Goal: Task Accomplishment & Management: Manage account settings

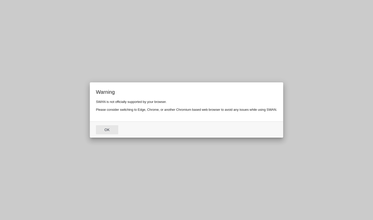
click at [110, 131] on button "Ok" at bounding box center [107, 129] width 22 height 9
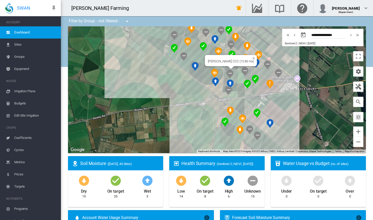
click at [235, 69] on div "Brooker CCC (15.86 Ha)" at bounding box center [217, 89] width 298 height 127
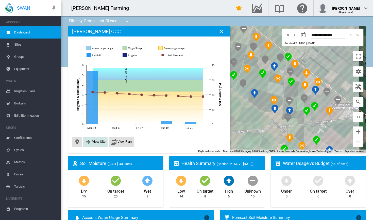
click at [97, 142] on span "View Site" at bounding box center [98, 142] width 13 height 4
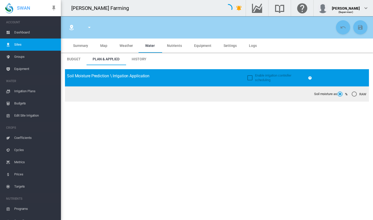
type input "**********"
type input "*********"
type input "***"
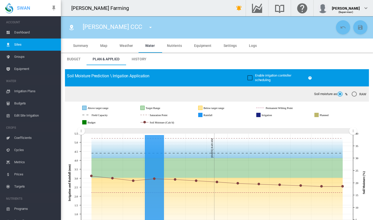
click at [31, 116] on span "Edit Site Irrigation" at bounding box center [35, 116] width 43 height 12
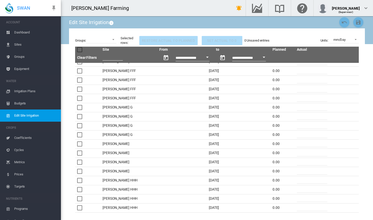
scroll to position [96, 0]
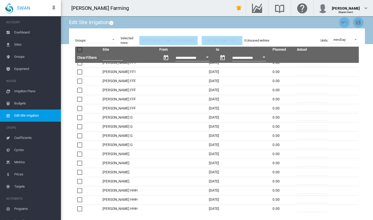
click at [203, 59] on button "Open calendar" at bounding box center [207, 57] width 9 height 9
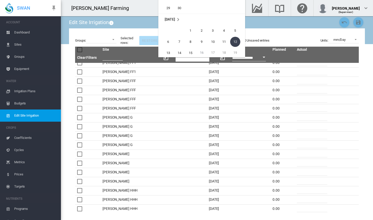
scroll to position [12678, 0]
click at [195, 30] on span "1" at bounding box center [191, 30] width 10 height 10
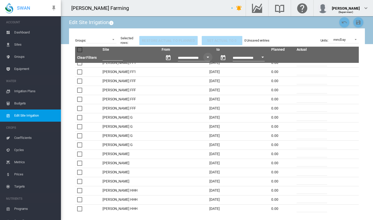
type input "**********"
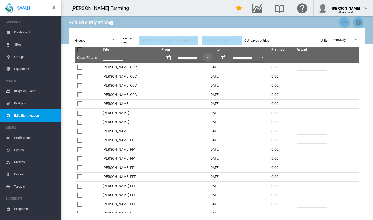
scroll to position [0, 0]
click at [258, 56] on button "Open calendar" at bounding box center [262, 57] width 9 height 9
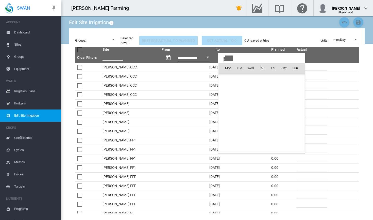
scroll to position [12714, 0]
click at [230, 113] on span "13" at bounding box center [228, 113] width 10 height 10
type input "**********"
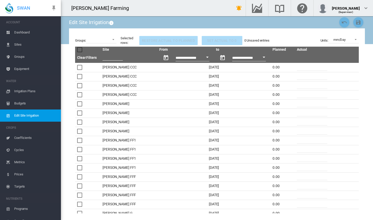
click at [259, 58] on button "Open calendar" at bounding box center [263, 57] width 9 height 9
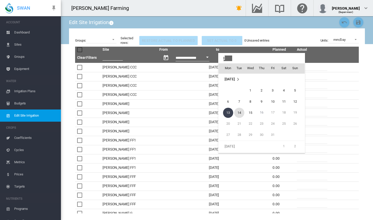
click at [240, 112] on span "14" at bounding box center [239, 113] width 10 height 10
type input "**********"
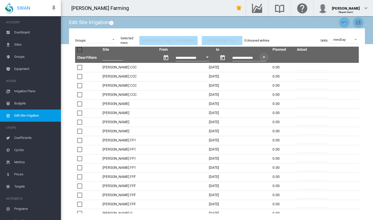
click at [301, 96] on input "*" at bounding box center [312, 95] width 30 height 8
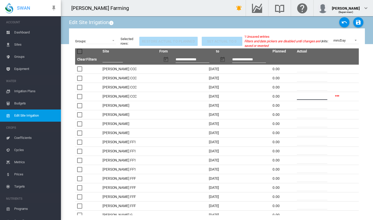
type input "**"
click at [306, 131] on input "*" at bounding box center [312, 133] width 30 height 8
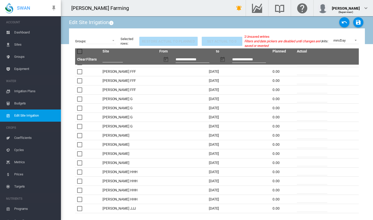
scroll to position [146, 0]
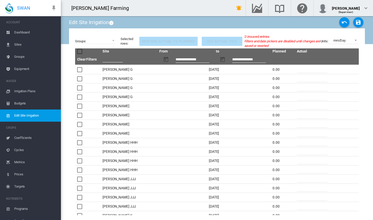
type input "**"
click at [300, 162] on input "*" at bounding box center [312, 161] width 30 height 8
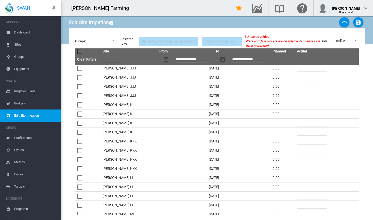
scroll to position [259, 0]
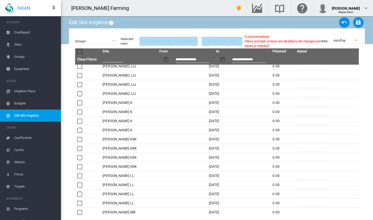
type input "**"
click at [302, 158] on input "*" at bounding box center [312, 158] width 30 height 8
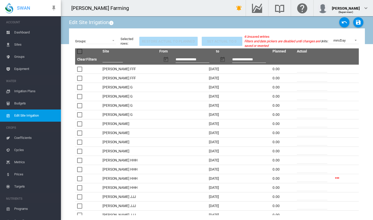
type input "**"
click at [302, 108] on input "*" at bounding box center [312, 106] width 30 height 8
type input "*"
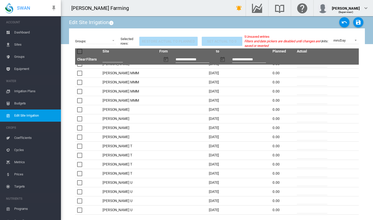
scroll to position [617, 0]
type input "**"
click at [301, 199] on input "*" at bounding box center [312, 201] width 30 height 8
type input "*"
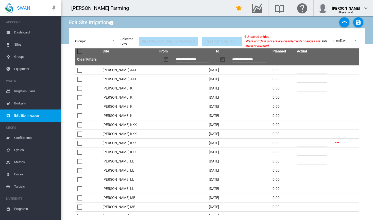
scroll to position [272, 0]
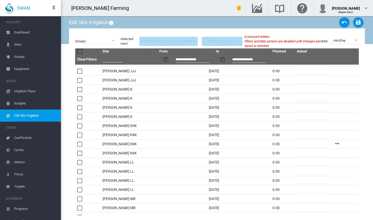
type input "**"
click at [301, 106] on input "*" at bounding box center [312, 108] width 30 height 8
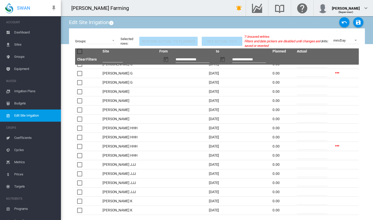
scroll to position [156, 0]
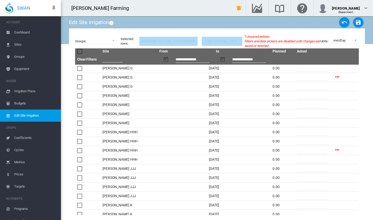
type input "**"
click at [299, 114] on input "*" at bounding box center [312, 114] width 30 height 8
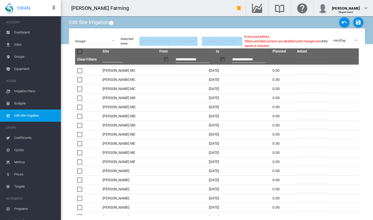
scroll to position [448, 0]
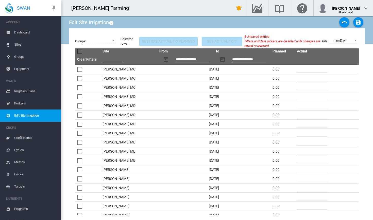
type input "**"
click at [302, 172] on input "*" at bounding box center [312, 170] width 30 height 8
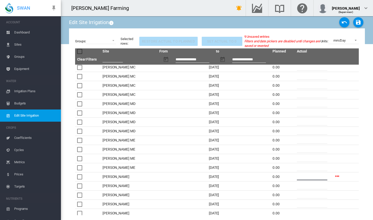
scroll to position [438, 0]
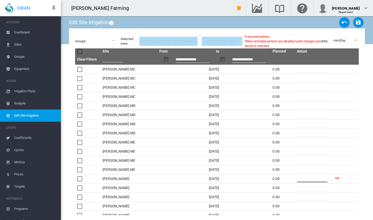
type input "**"
click at [305, 80] on input "*" at bounding box center [312, 78] width 30 height 8
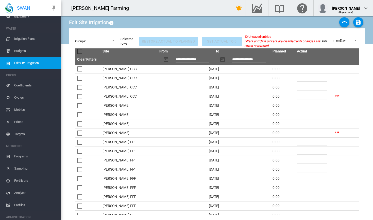
scroll to position [0, 0]
type input "**"
click at [360, 21] on md-icon "icon-content-save" at bounding box center [358, 22] width 6 height 6
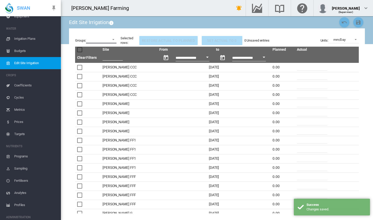
click at [114, 39] on md-select "K-Line + Long-Line Lismore Soils TL Lateral TL Pivot 1 TL Pivot 2 Turbo Rain 1 …" at bounding box center [101, 40] width 30 height 8
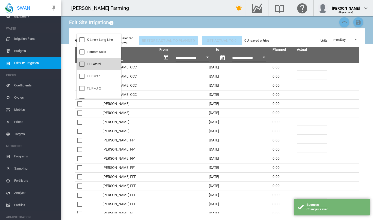
click at [103, 63] on md-option "TL Lateral" at bounding box center [99, 64] width 45 height 12
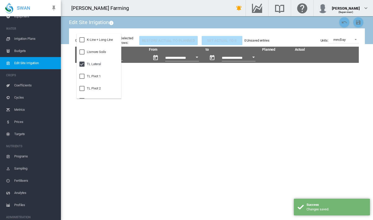
click at [205, 102] on md-backdrop at bounding box center [186, 110] width 373 height 220
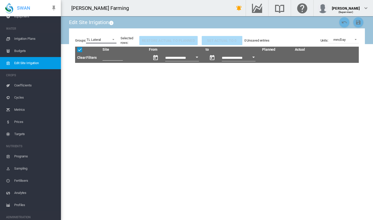
click at [116, 39] on md-select-value "TL Lateral" at bounding box center [101, 40] width 30 height 8
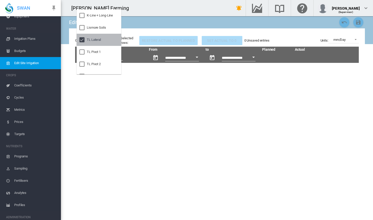
click at [88, 42] on div "TL Lateral" at bounding box center [94, 40] width 14 height 5
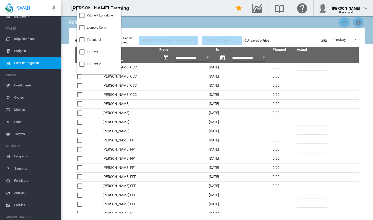
click at [353, 65] on md-backdrop at bounding box center [186, 110] width 373 height 220
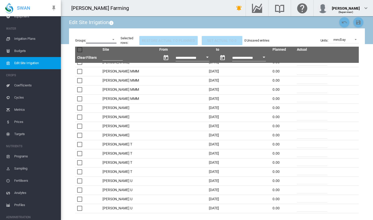
scroll to position [617, 0]
click at [113, 38] on md-select at bounding box center [101, 40] width 30 height 8
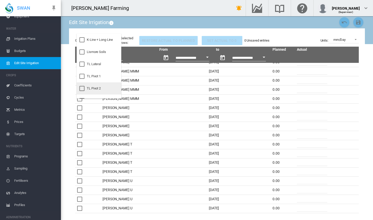
click at [82, 87] on div at bounding box center [81, 88] width 5 height 5
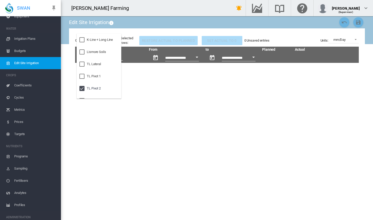
click at [157, 72] on md-backdrop at bounding box center [186, 110] width 373 height 220
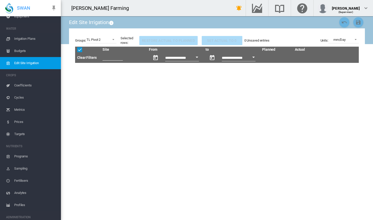
click at [32, 38] on span "Irrigation Plans" at bounding box center [35, 39] width 43 height 12
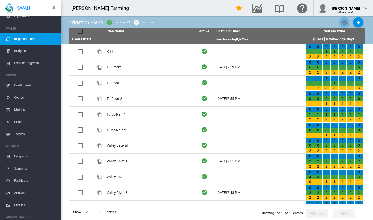
click at [34, 62] on span "Edit Site Irrigation" at bounding box center [35, 63] width 43 height 12
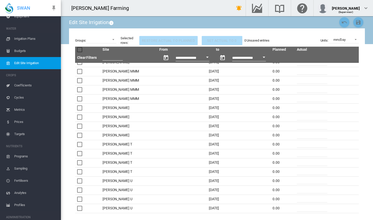
scroll to position [617, 0]
click at [188, 56] on input "**********" at bounding box center [193, 58] width 34 height 5
click at [199, 59] on div at bounding box center [186, 110] width 373 height 220
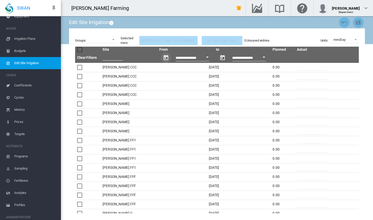
click at [203, 59] on button "Open calendar" at bounding box center [207, 57] width 9 height 9
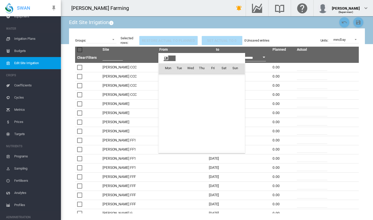
scroll to position [12714, 0]
click at [68, 111] on div at bounding box center [186, 110] width 373 height 220
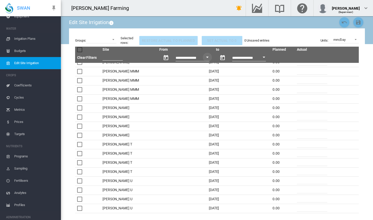
scroll to position [617, 0]
click at [203, 58] on button "Open calendar" at bounding box center [207, 57] width 9 height 9
click at [196, 57] on div at bounding box center [186, 110] width 373 height 220
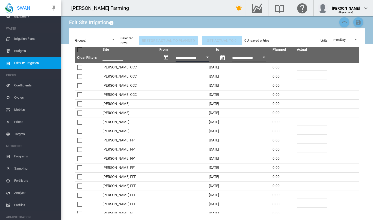
click at [184, 58] on input "**********" at bounding box center [193, 58] width 34 height 5
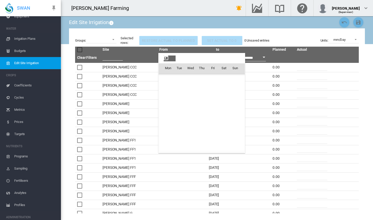
scroll to position [12714, 0]
click at [278, 57] on div at bounding box center [186, 110] width 373 height 220
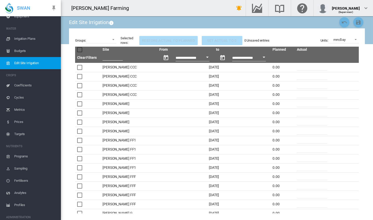
click at [111, 43] on div "Groups: K-Line + Long-Line Lismore Soils TL Lateral TL Pivot 1 TL Pivot 2 Turbo…" at bounding box center [95, 41] width 41 height 10
click at [35, 40] on span "Irrigation Plans" at bounding box center [35, 39] width 43 height 12
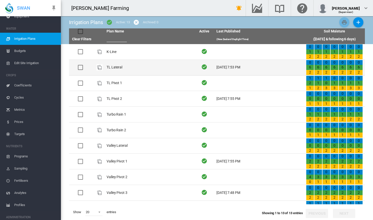
click at [114, 67] on td "TL Lateral" at bounding box center [150, 67] width 90 height 15
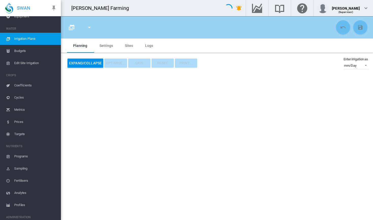
type input "**********"
type input "*"
type input "*****"
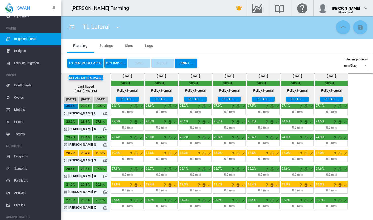
scroll to position [18, 0]
click at [67, 209] on md-icon "icon-arrow-expand" at bounding box center [67, 208] width 6 height 6
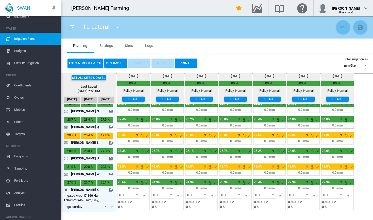
scroll to position [36, 0]
click at [139, 195] on span at bounding box center [136, 194] width 6 height 5
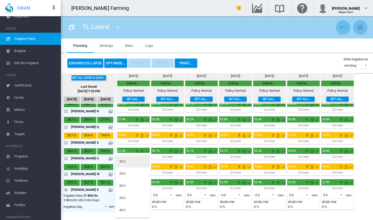
scroll to position [44, 0]
click at [126, 210] on md-option "45.0" at bounding box center [132, 212] width 35 height 12
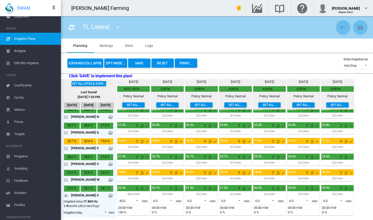
click at [138, 64] on button "Save" at bounding box center [139, 63] width 22 height 9
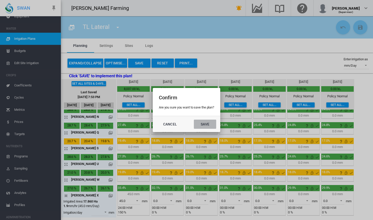
click at [204, 124] on button "Save" at bounding box center [205, 124] width 22 height 9
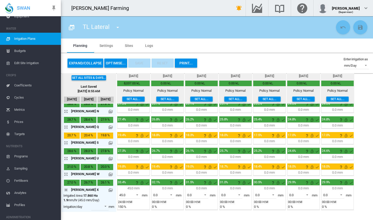
click at [67, 144] on md-icon "icon-arrow-expand" at bounding box center [67, 143] width 6 height 6
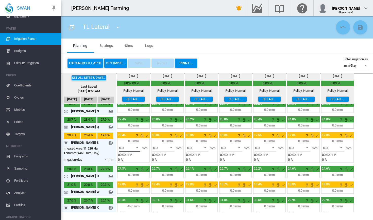
click at [135, 149] on span at bounding box center [136, 147] width 6 height 5
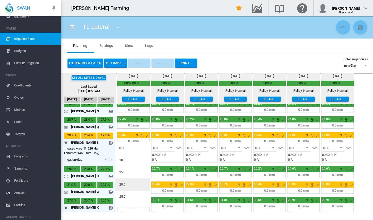
click at [129, 185] on md-option "20.0" at bounding box center [132, 185] width 35 height 12
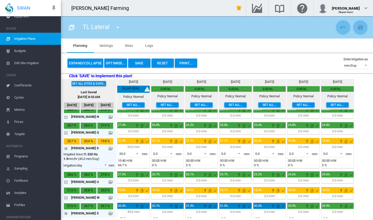
click at [142, 63] on button "Save" at bounding box center [139, 63] width 22 height 9
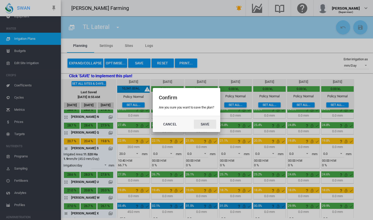
click at [209, 122] on button "Save" at bounding box center [205, 124] width 22 height 9
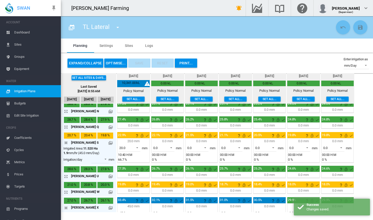
scroll to position [0, 0]
click at [29, 31] on span "Dashboard" at bounding box center [35, 32] width 43 height 12
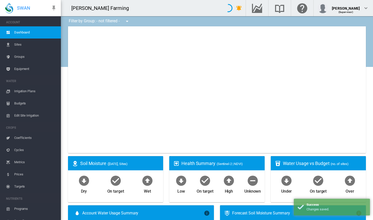
type input "**********"
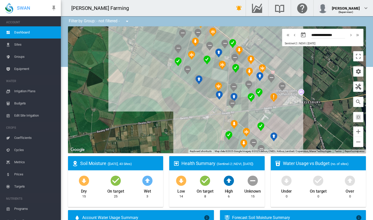
drag, startPoint x: 194, startPoint y: 122, endPoint x: 138, endPoint y: 108, distance: 57.7
click at [138, 108] on div at bounding box center [217, 89] width 298 height 127
click at [235, 79] on div "Brooker CCC (15.86 Ha)" at bounding box center [217, 89] width 298 height 127
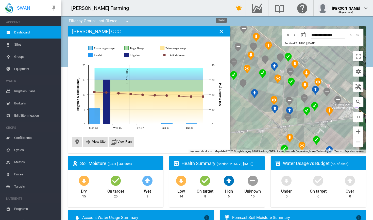
click at [221, 32] on md-icon "icon-close" at bounding box center [221, 31] width 6 height 6
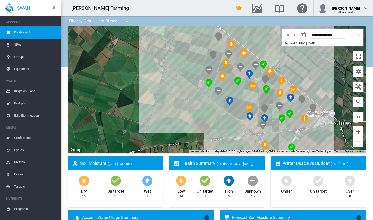
drag, startPoint x: 318, startPoint y: 55, endPoint x: 290, endPoint y: 63, distance: 28.9
click at [291, 63] on div at bounding box center [217, 89] width 298 height 127
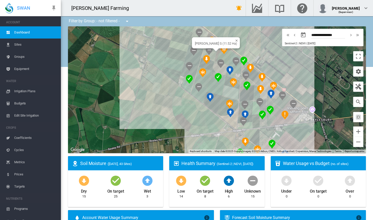
click at [214, 49] on div at bounding box center [216, 49] width 6 height 3
click at [288, 58] on div at bounding box center [217, 89] width 298 height 127
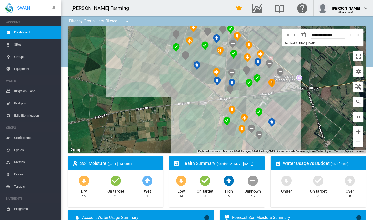
drag, startPoint x: 305, startPoint y: 143, endPoint x: 291, endPoint y: 110, distance: 36.0
click at [291, 110] on div at bounding box center [217, 89] width 298 height 127
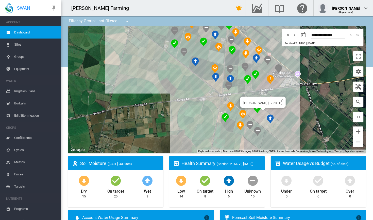
click at [259, 118] on div "Brooker HH (17.24 Ha)" at bounding box center [217, 89] width 298 height 127
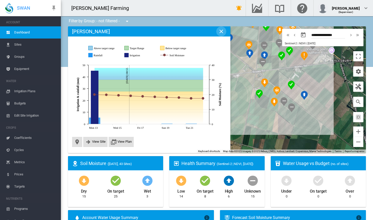
click at [220, 32] on md-icon "icon-close" at bounding box center [221, 31] width 6 height 6
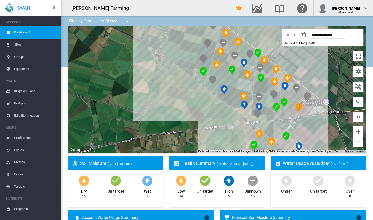
drag, startPoint x: 195, startPoint y: 64, endPoint x: 190, endPoint y: 116, distance: 52.6
click at [190, 116] on div at bounding box center [217, 89] width 298 height 127
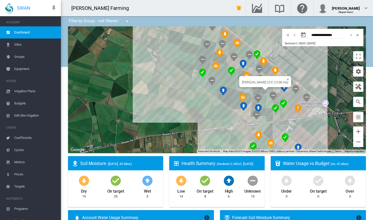
click at [260, 89] on div "Brooker CCC (15.86 Ha)" at bounding box center [217, 89] width 298 height 127
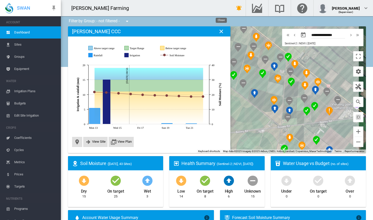
click at [221, 35] on button "Close" at bounding box center [221, 31] width 10 height 10
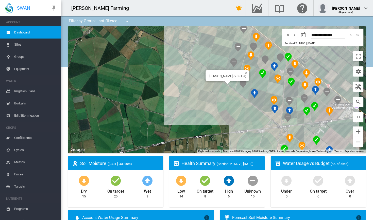
click at [234, 85] on div "[PERSON_NAME] (9.33 Ha)" at bounding box center [217, 89] width 298 height 127
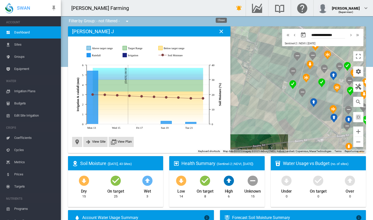
click at [223, 34] on md-icon "icon-close" at bounding box center [221, 31] width 6 height 6
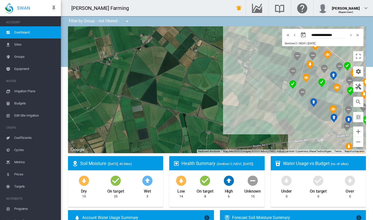
click at [36, 115] on span "Edit Site Irrigation" at bounding box center [35, 116] width 43 height 12
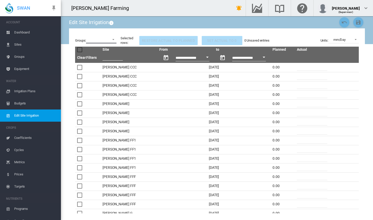
click at [114, 41] on md-select "K-Line + Long-Line Lismore Soils TL Lateral TL Pivot 1 TL Pivot 2 Turbo Rain 1 …" at bounding box center [101, 40] width 30 height 8
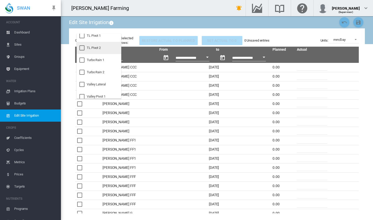
scroll to position [42, 0]
click at [104, 61] on div "Turbo Rain 1" at bounding box center [96, 59] width 18 height 5
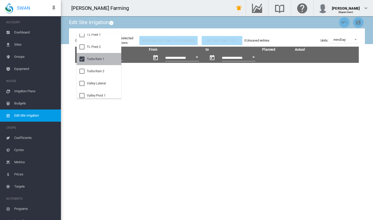
click at [88, 61] on div "Turbo Rain 1" at bounding box center [96, 59] width 18 height 5
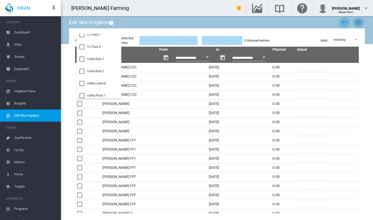
click at [23, 32] on md-backdrop at bounding box center [186, 110] width 373 height 220
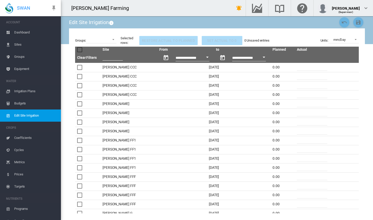
click at [34, 32] on span "Dashboard" at bounding box center [35, 32] width 43 height 12
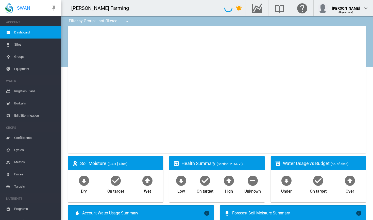
type input "**********"
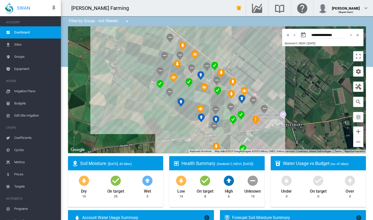
drag, startPoint x: 203, startPoint y: 127, endPoint x: 70, endPoint y: 127, distance: 132.8
click at [70, 127] on div at bounding box center [217, 89] width 298 height 127
click at [186, 51] on div "Brooker S (11.52 Ha)" at bounding box center [217, 89] width 298 height 127
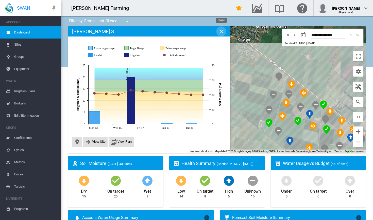
click at [222, 31] on md-icon "icon-close" at bounding box center [221, 31] width 6 height 6
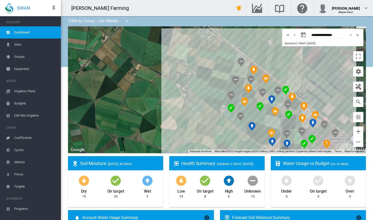
drag, startPoint x: 265, startPoint y: 71, endPoint x: 211, endPoint y: 47, distance: 59.1
click at [212, 48] on div at bounding box center [217, 89] width 298 height 127
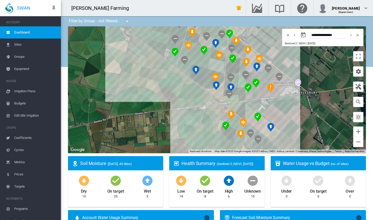
drag, startPoint x: 244, startPoint y: 138, endPoint x: 213, endPoint y: 93, distance: 54.1
click at [213, 93] on div at bounding box center [217, 89] width 298 height 127
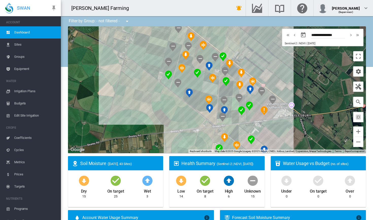
drag, startPoint x: 186, startPoint y: 91, endPoint x: 182, endPoint y: 118, distance: 27.1
click at [182, 118] on div at bounding box center [217, 89] width 298 height 127
click at [30, 114] on span "Edit Site Irrigation" at bounding box center [35, 116] width 43 height 12
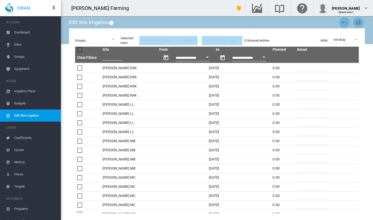
scroll to position [374, 0]
click at [114, 39] on md-select "K-Line + Long-Line Lismore Soils TL Lateral TL Pivot 1 TL Pivot 2 Turbo Rain 1 …" at bounding box center [101, 40] width 30 height 8
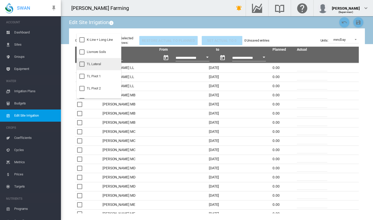
click at [92, 68] on md-option "TL Lateral" at bounding box center [99, 64] width 45 height 12
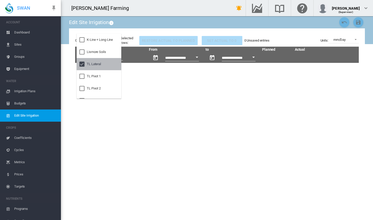
click at [92, 68] on md-option "TL Lateral" at bounding box center [99, 64] width 45 height 12
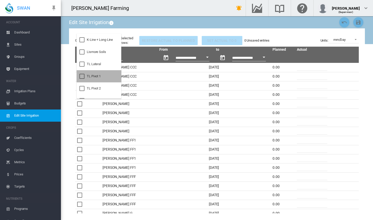
click at [85, 77] on div at bounding box center [81, 76] width 5 height 5
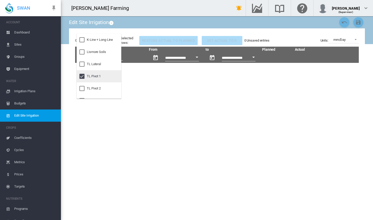
click at [85, 77] on div at bounding box center [81, 76] width 5 height 5
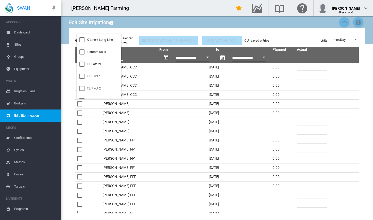
click at [133, 22] on md-backdrop at bounding box center [186, 110] width 373 height 220
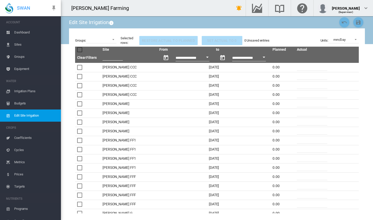
click at [27, 32] on span "Dashboard" at bounding box center [35, 32] width 43 height 12
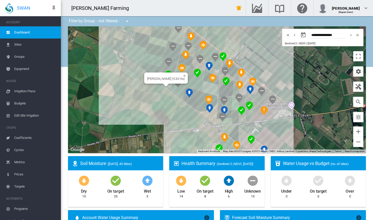
click at [170, 88] on div "[PERSON_NAME] (9.33 Ha)" at bounding box center [217, 89] width 298 height 127
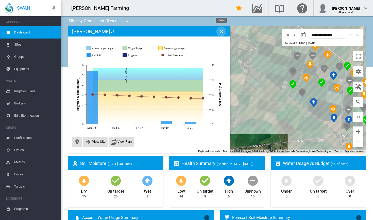
click at [220, 33] on md-icon "icon-close" at bounding box center [221, 31] width 6 height 6
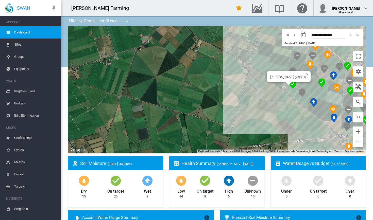
click at [291, 91] on div "[PERSON_NAME] (9.33 Ha)" at bounding box center [217, 89] width 298 height 127
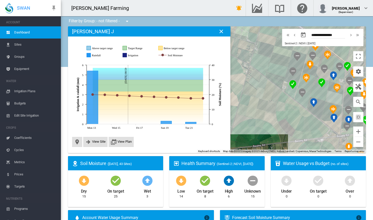
click at [36, 89] on span "Irrigation Plans" at bounding box center [35, 91] width 43 height 12
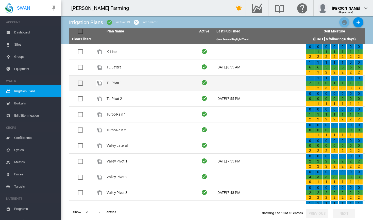
click at [119, 80] on td "TL Pivot 1" at bounding box center [150, 83] width 90 height 15
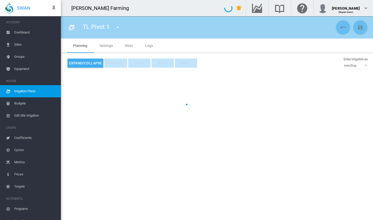
type input "**********"
type input "*"
type input "*****"
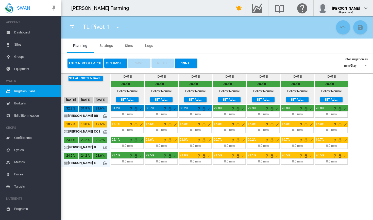
click at [117, 25] on md-icon "icon-menu-down" at bounding box center [118, 27] width 6 height 6
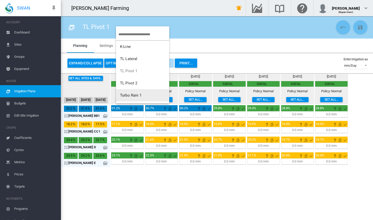
click at [137, 93] on button "Turbo Rain 1" at bounding box center [142, 95] width 53 height 12
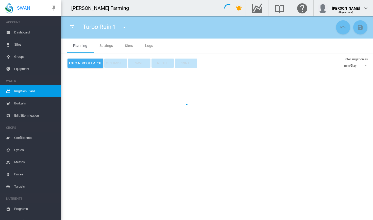
type input "**********"
type input "*"
type input "*****"
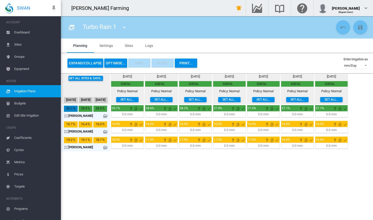
click at [124, 28] on md-icon "icon-menu-down" at bounding box center [124, 27] width 6 height 6
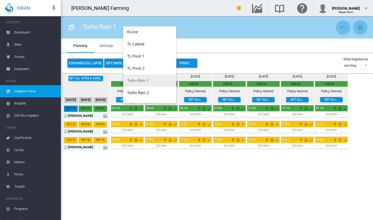
scroll to position [18, 0]
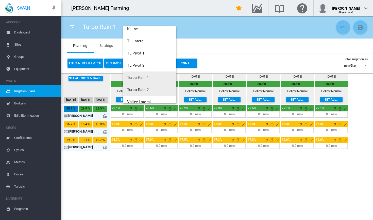
click at [142, 90] on span "Turbo Rain 2" at bounding box center [138, 90] width 22 height 5
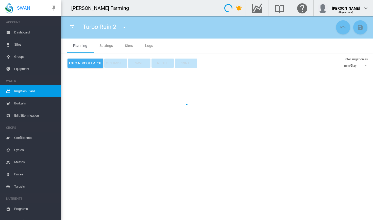
type input "**********"
type input "*"
type input "*****"
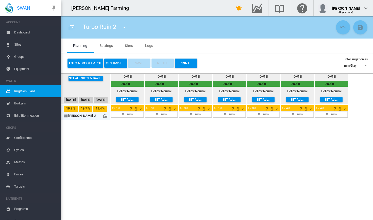
click at [66, 115] on md-icon "icon-arrow-expand" at bounding box center [67, 116] width 6 height 6
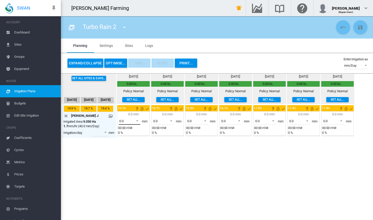
click at [129, 120] on span "0.0" at bounding box center [125, 121] width 12 height 5
click at [132, 170] on md-option "40.0" at bounding box center [132, 170] width 35 height 12
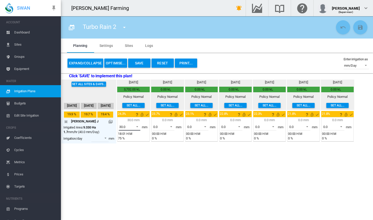
click at [129, 127] on span "30.0" at bounding box center [125, 127] width 12 height 5
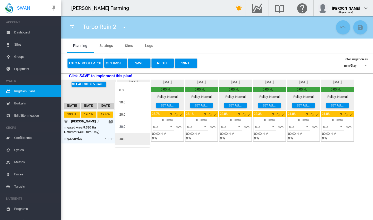
click at [128, 138] on md-option "40.0" at bounding box center [132, 139] width 35 height 12
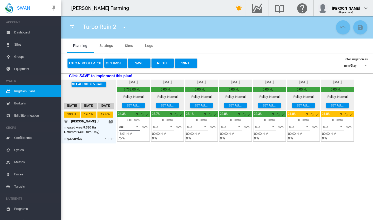
click at [136, 125] on span at bounding box center [136, 126] width 6 height 5
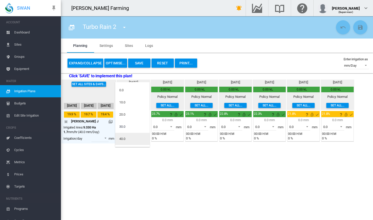
click at [123, 141] on div "40.0" at bounding box center [122, 139] width 6 height 5
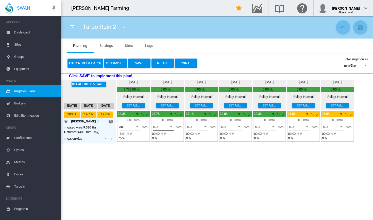
click at [169, 129] on md-select-value "0.0" at bounding box center [164, 127] width 22 height 8
click at [161, 140] on md-option "10.0" at bounding box center [166, 139] width 35 height 12
click at [139, 65] on button "Save" at bounding box center [139, 63] width 22 height 9
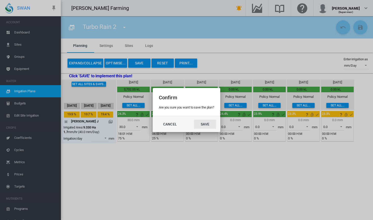
click at [201, 121] on button "Save" at bounding box center [205, 124] width 22 height 9
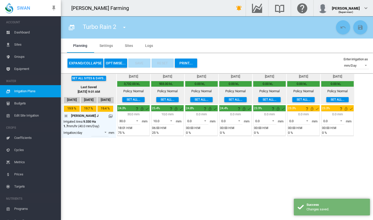
click at [34, 33] on span "Dashboard" at bounding box center [35, 32] width 43 height 12
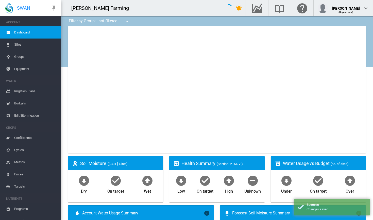
type input "**********"
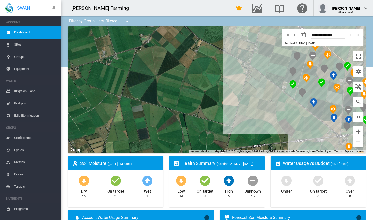
click at [40, 118] on span "Edit Site Irrigation" at bounding box center [35, 116] width 43 height 12
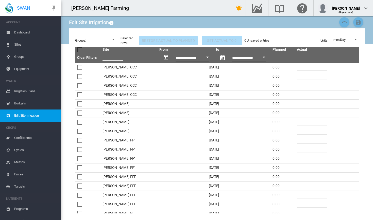
click at [27, 33] on span "Dashboard" at bounding box center [35, 32] width 43 height 12
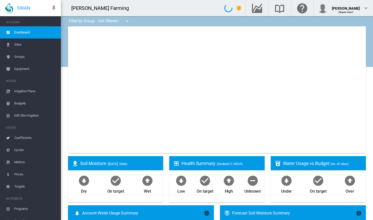
type input "**********"
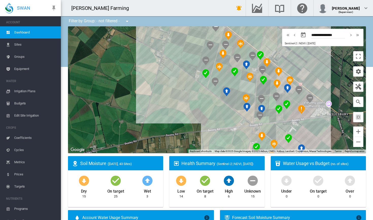
drag, startPoint x: 160, startPoint y: 76, endPoint x: 72, endPoint y: 65, distance: 88.8
click at [72, 65] on div at bounding box center [217, 89] width 298 height 127
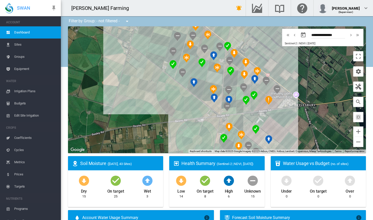
drag, startPoint x: 189, startPoint y: 107, endPoint x: 161, endPoint y: 97, distance: 30.2
click at [161, 98] on div at bounding box center [217, 89] width 298 height 127
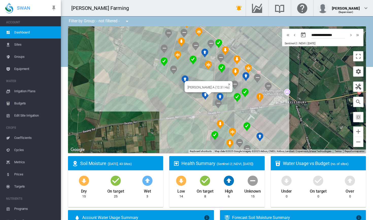
click at [208, 103] on div "[PERSON_NAME] A (12.31 Ha)" at bounding box center [217, 89] width 298 height 127
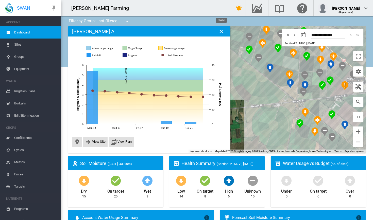
click at [224, 35] on button "Close" at bounding box center [221, 31] width 10 height 10
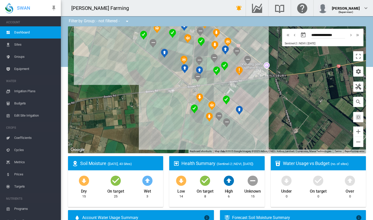
drag, startPoint x: 210, startPoint y: 106, endPoint x: 104, endPoint y: 91, distance: 107.1
click at [104, 91] on div at bounding box center [217, 89] width 298 height 127
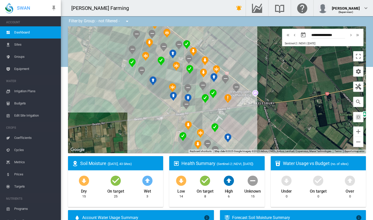
drag, startPoint x: 145, startPoint y: 78, endPoint x: 134, endPoint y: 107, distance: 31.3
click at [134, 107] on div at bounding box center [217, 89] width 298 height 127
